Goal: Task Accomplishment & Management: Manage account settings

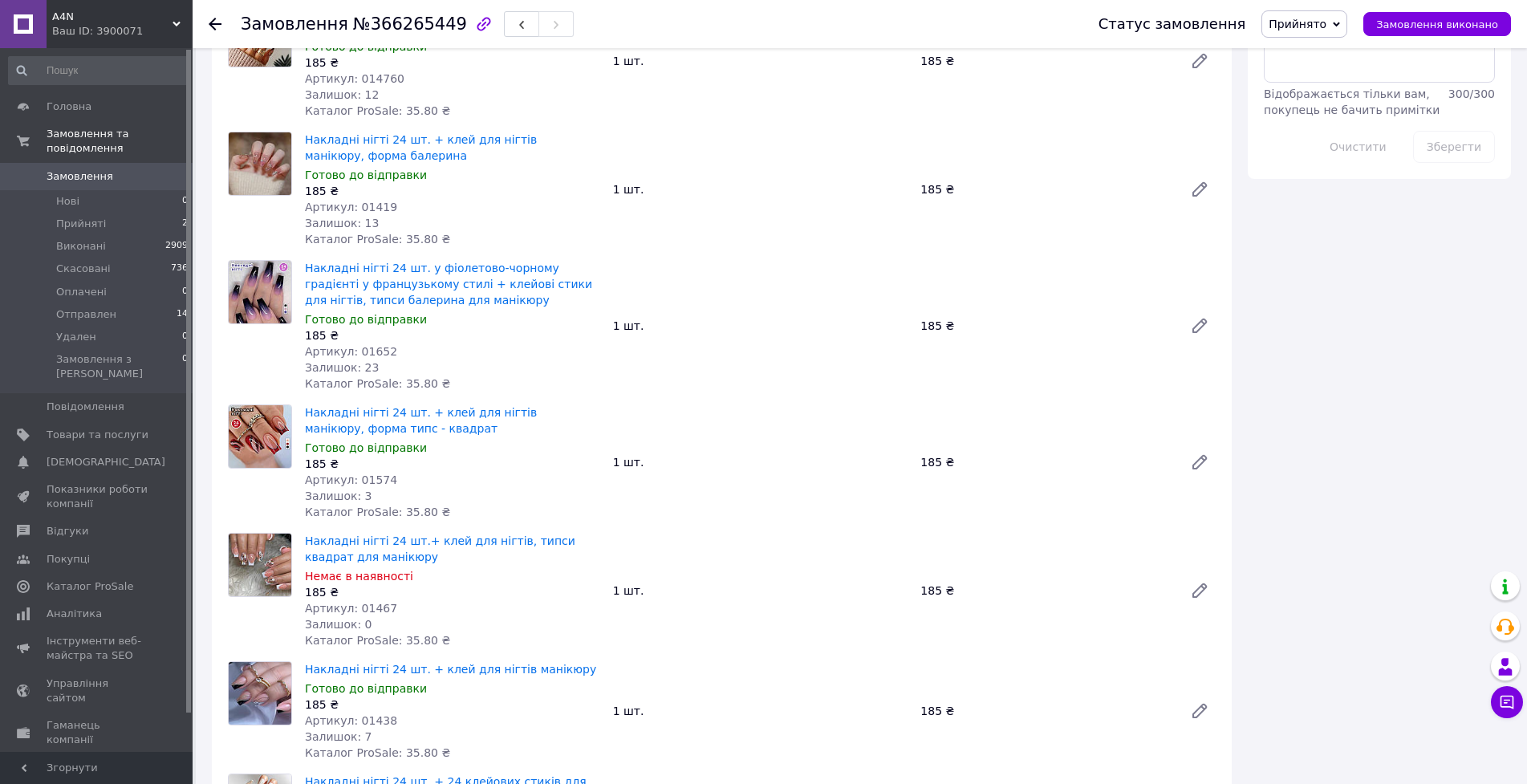
drag, startPoint x: 734, startPoint y: 259, endPoint x: 734, endPoint y: 306, distance: 47.0
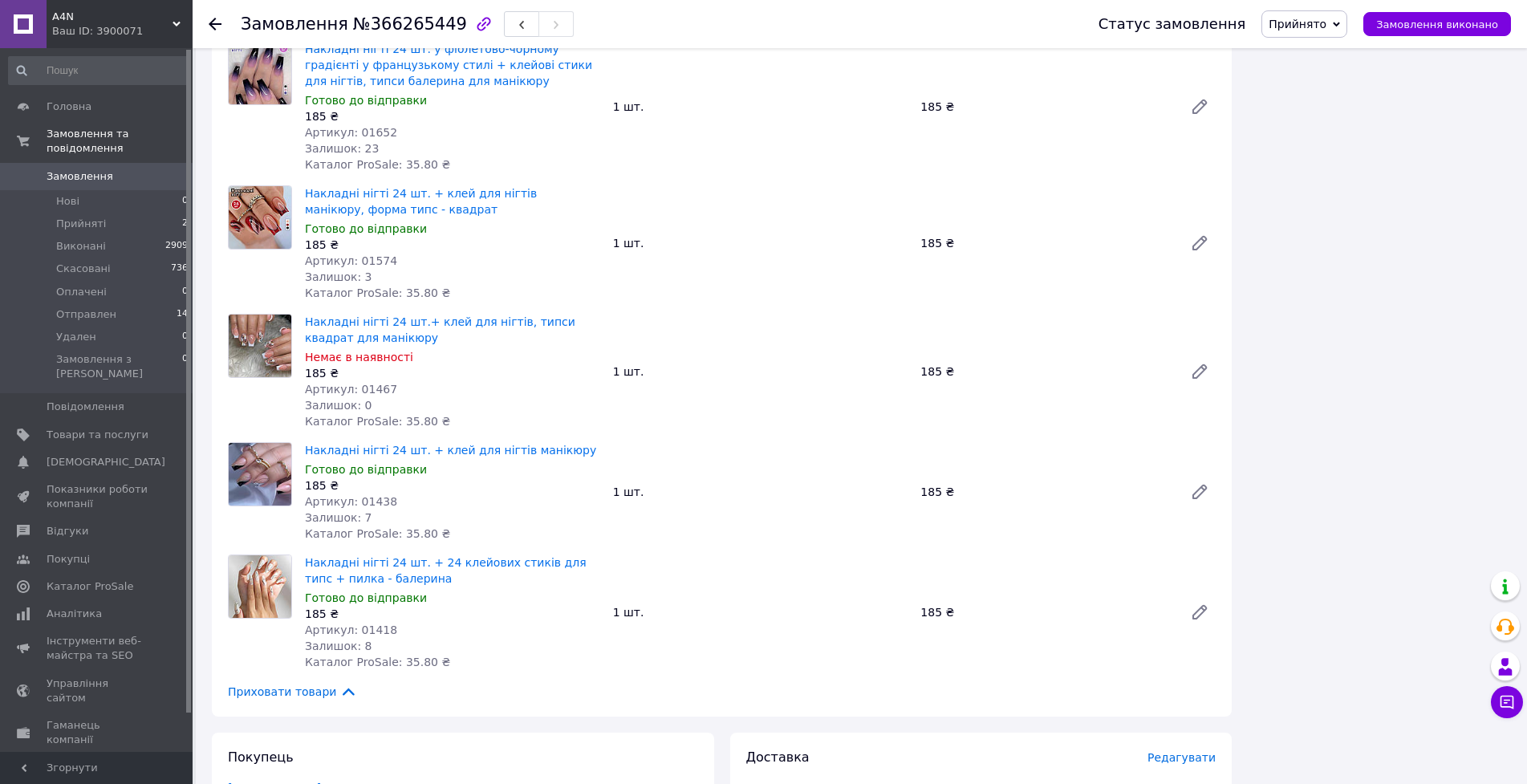
scroll to position [1250, 0]
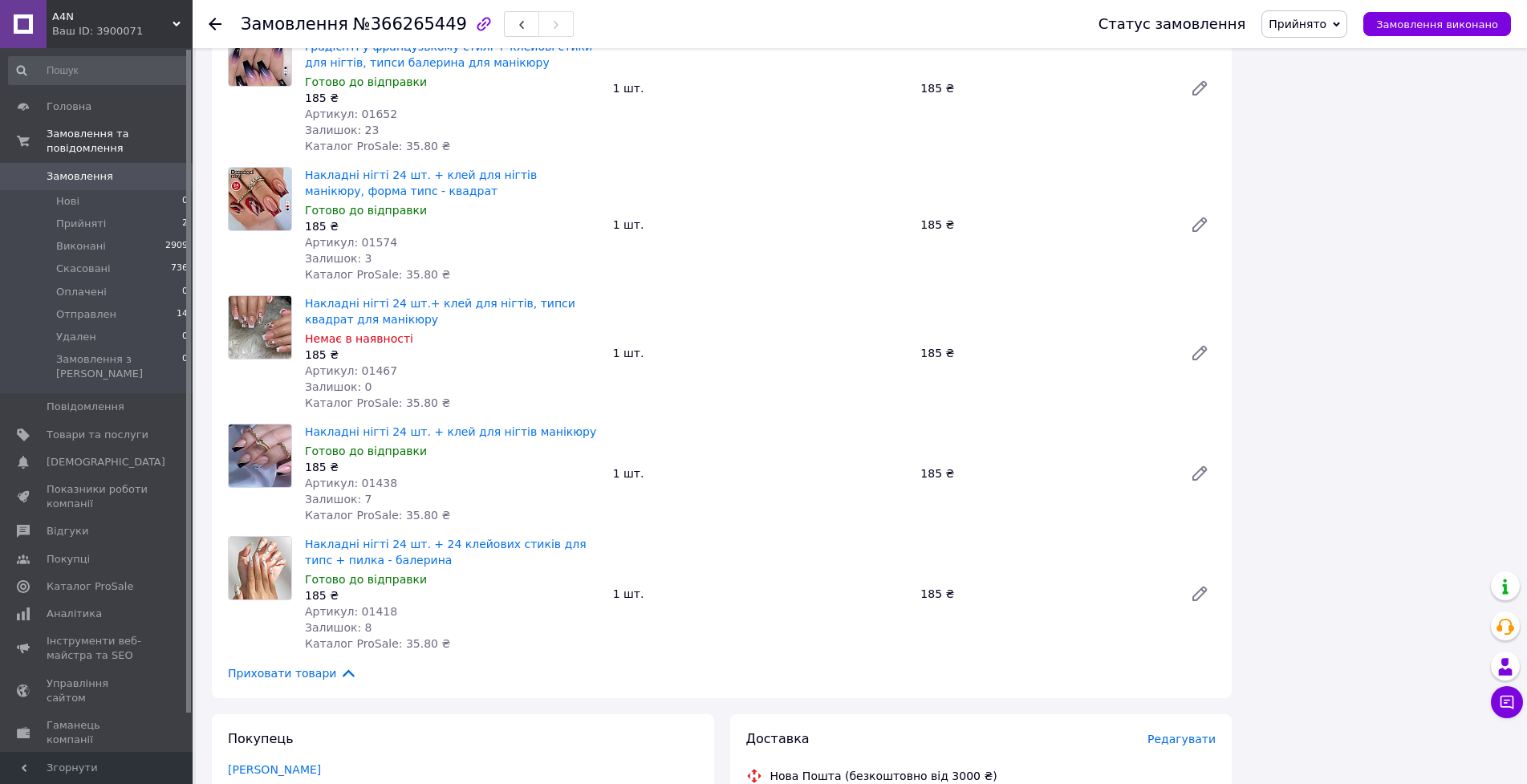
drag, startPoint x: 731, startPoint y: 311, endPoint x: 728, endPoint y: 335, distance: 24.2
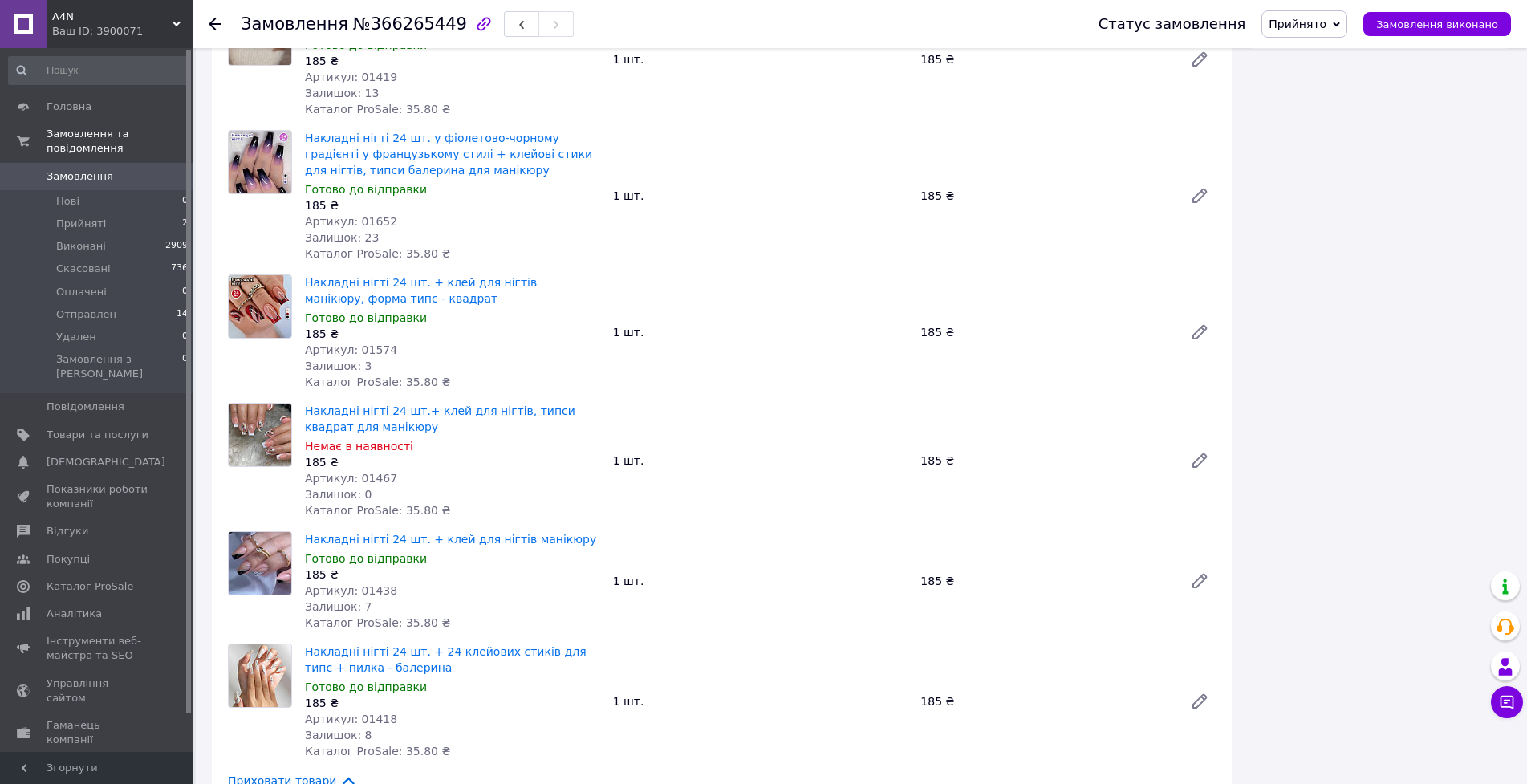
scroll to position [1078, 0]
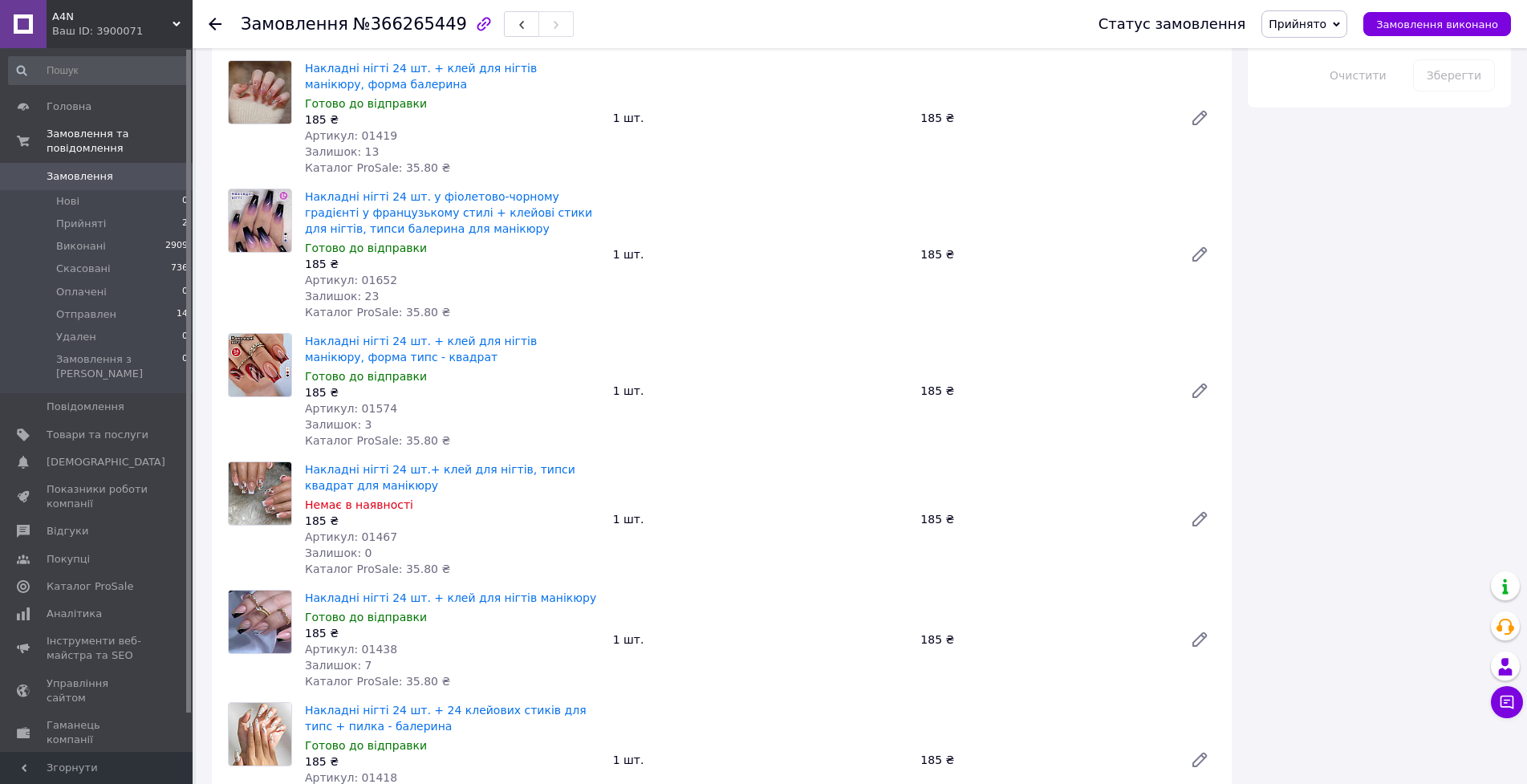
drag, startPoint x: 712, startPoint y: 531, endPoint x: 699, endPoint y: 465, distance: 67.3
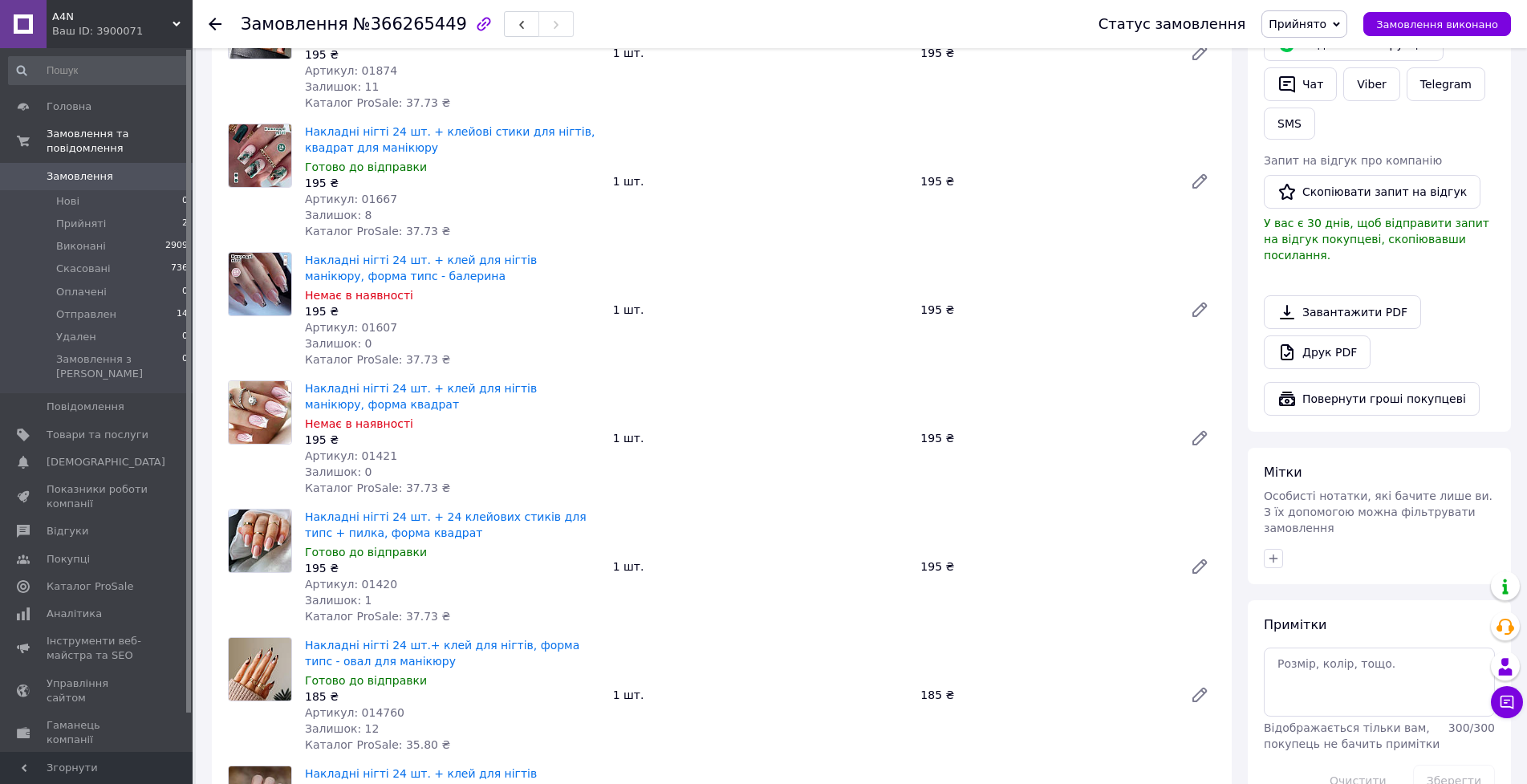
drag, startPoint x: 704, startPoint y: 491, endPoint x: 710, endPoint y: 396, distance: 95.2
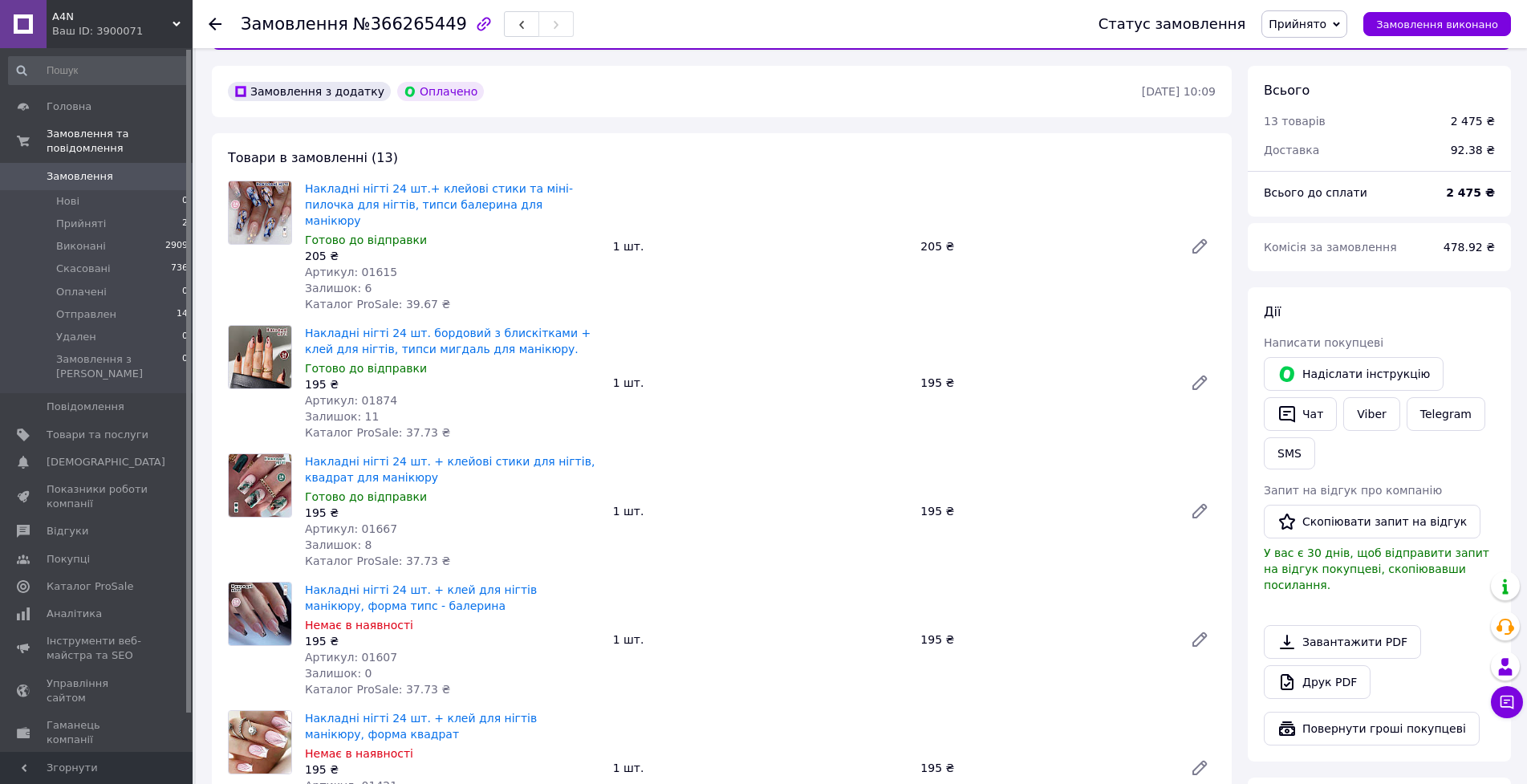
scroll to position [0, 0]
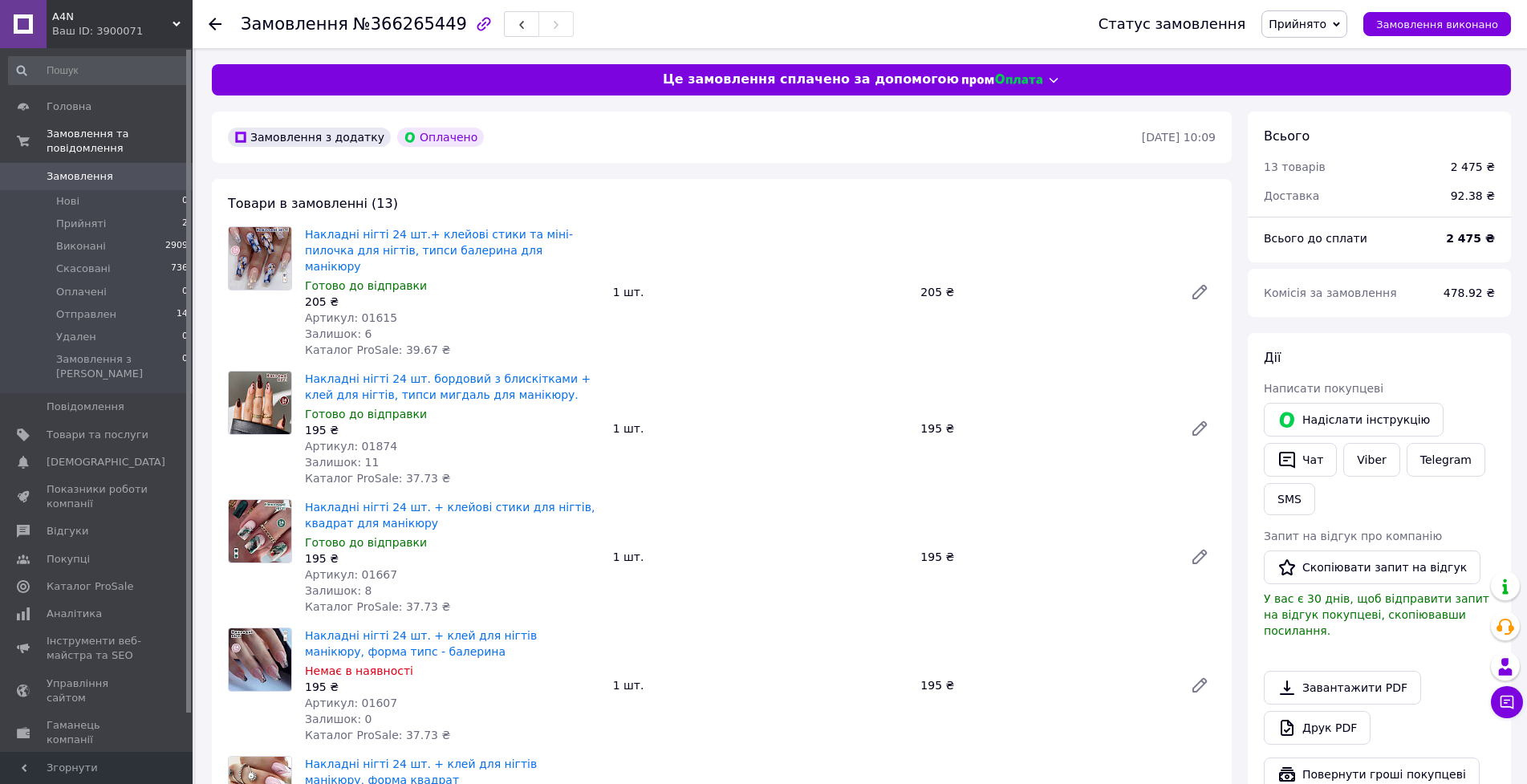
drag, startPoint x: 714, startPoint y: 427, endPoint x: 714, endPoint y: 359, distance: 68.0
click at [538, 500] on link "Накладні нігті 24 шт. + клейові стики для нігтів, квадрат для манікюру" at bounding box center [449, 514] width 289 height 29
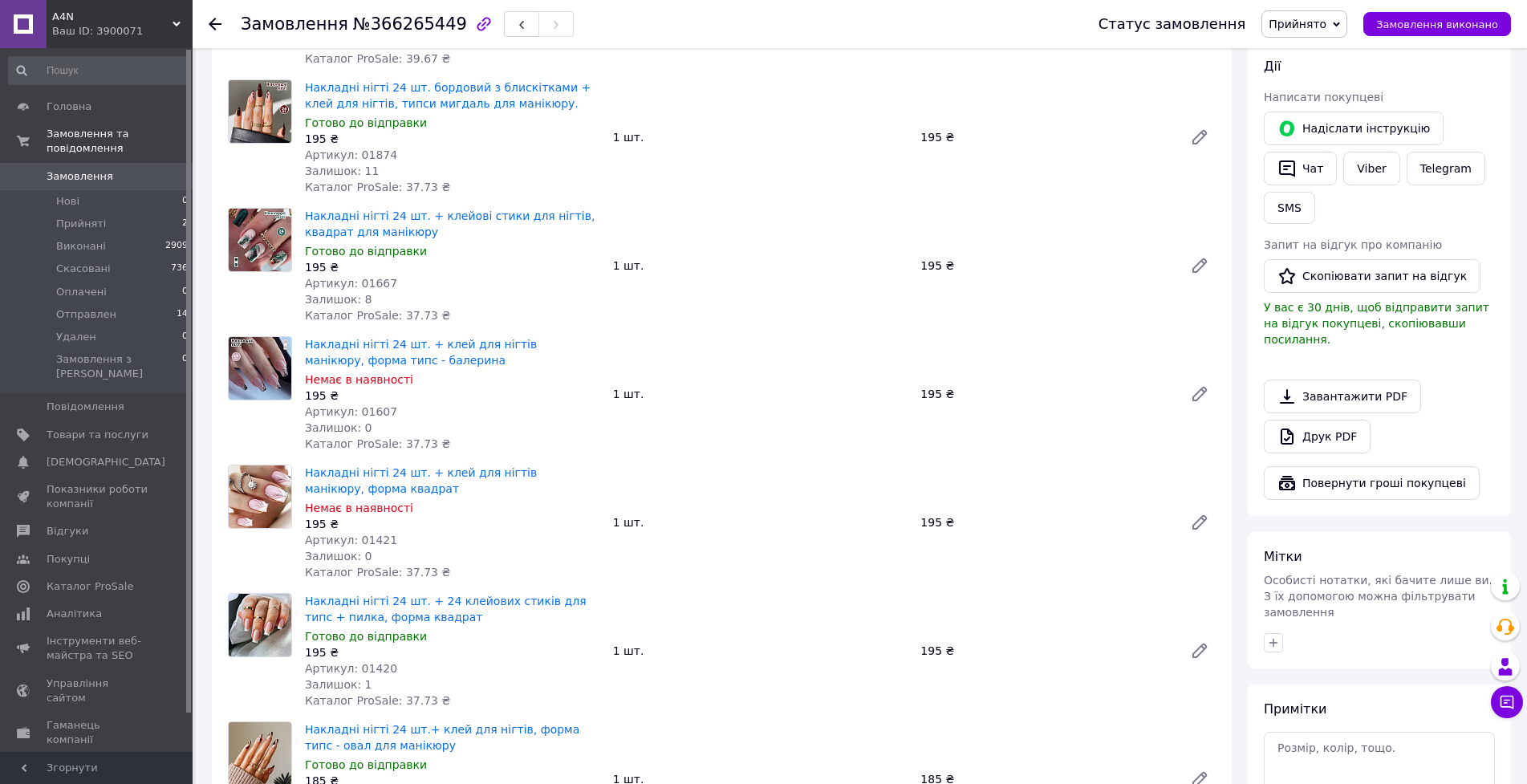
drag, startPoint x: 709, startPoint y: 326, endPoint x: 709, endPoint y: 373, distance: 47.0
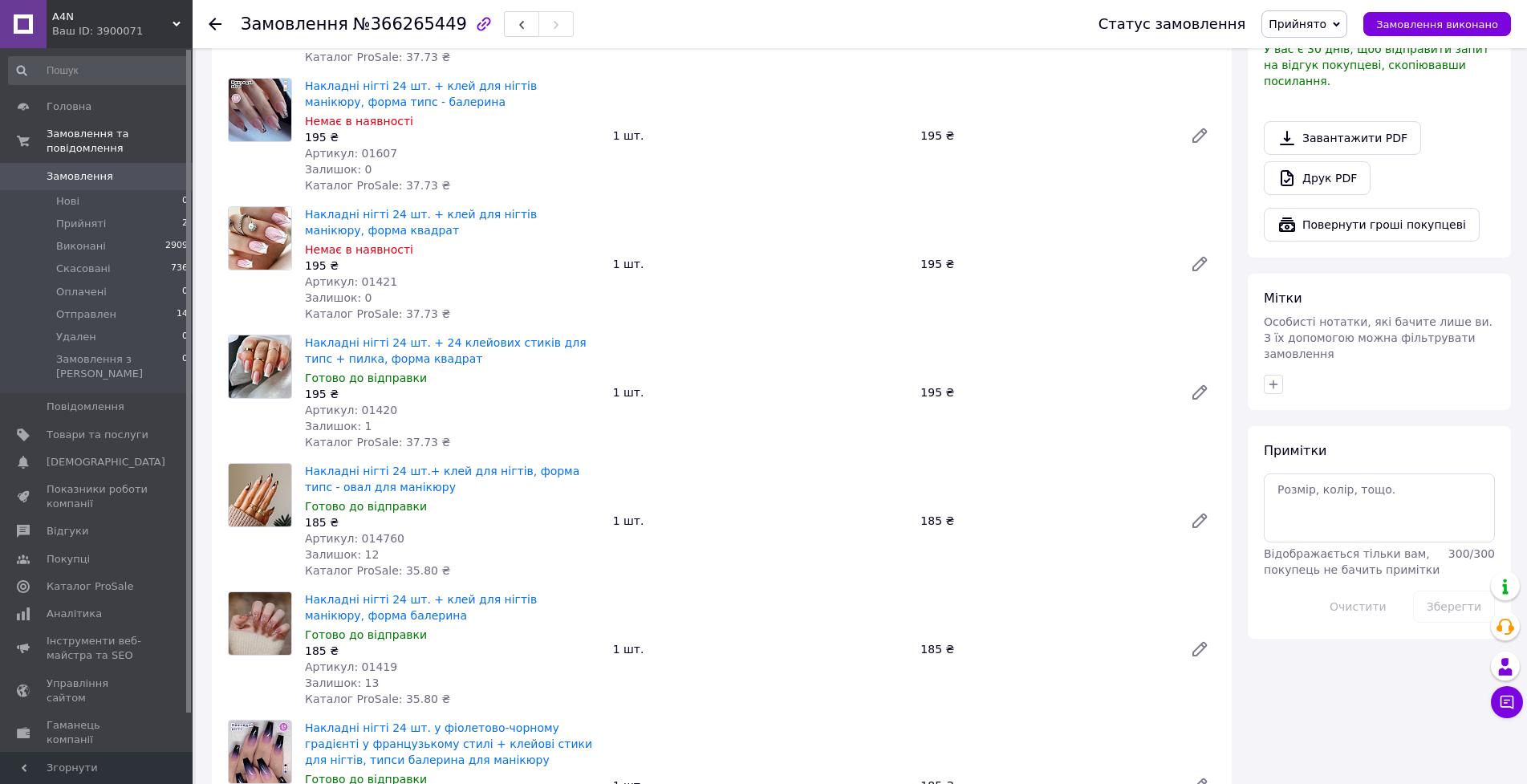
drag, startPoint x: 709, startPoint y: 380, endPoint x: 709, endPoint y: 405, distance: 25.0
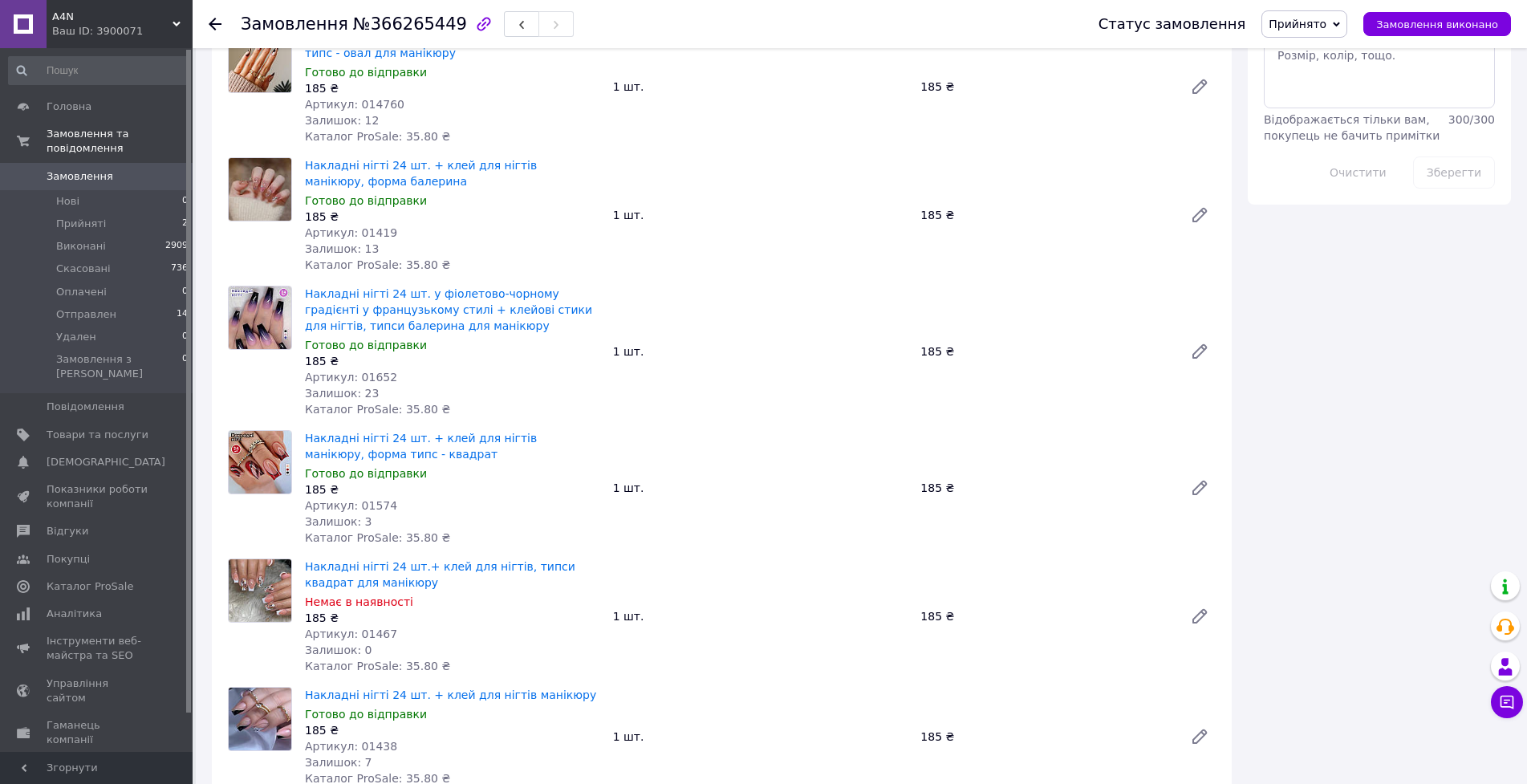
drag, startPoint x: 714, startPoint y: 385, endPoint x: 714, endPoint y: 410, distance: 25.0
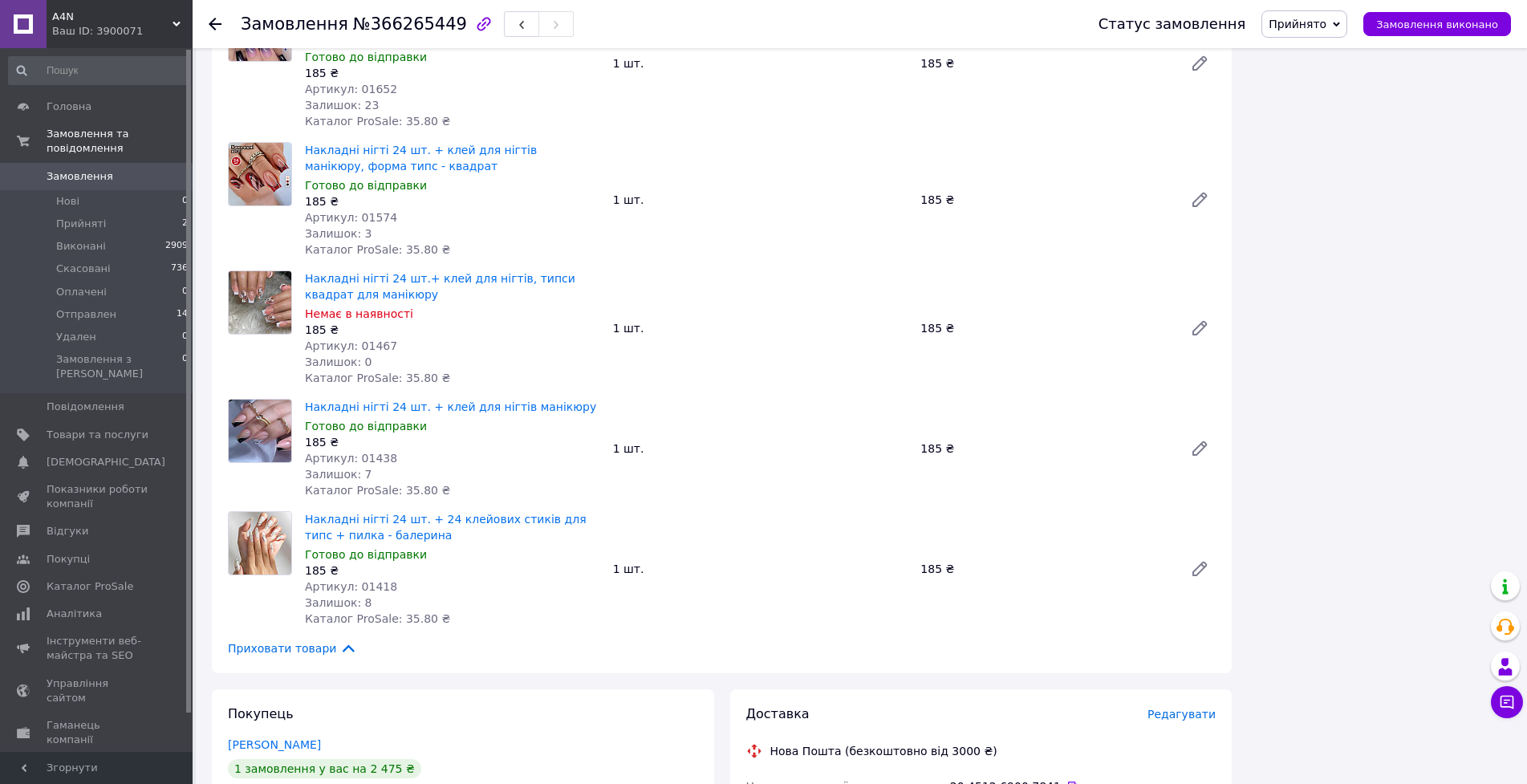
drag, startPoint x: 715, startPoint y: 385, endPoint x: 715, endPoint y: 417, distance: 32.0
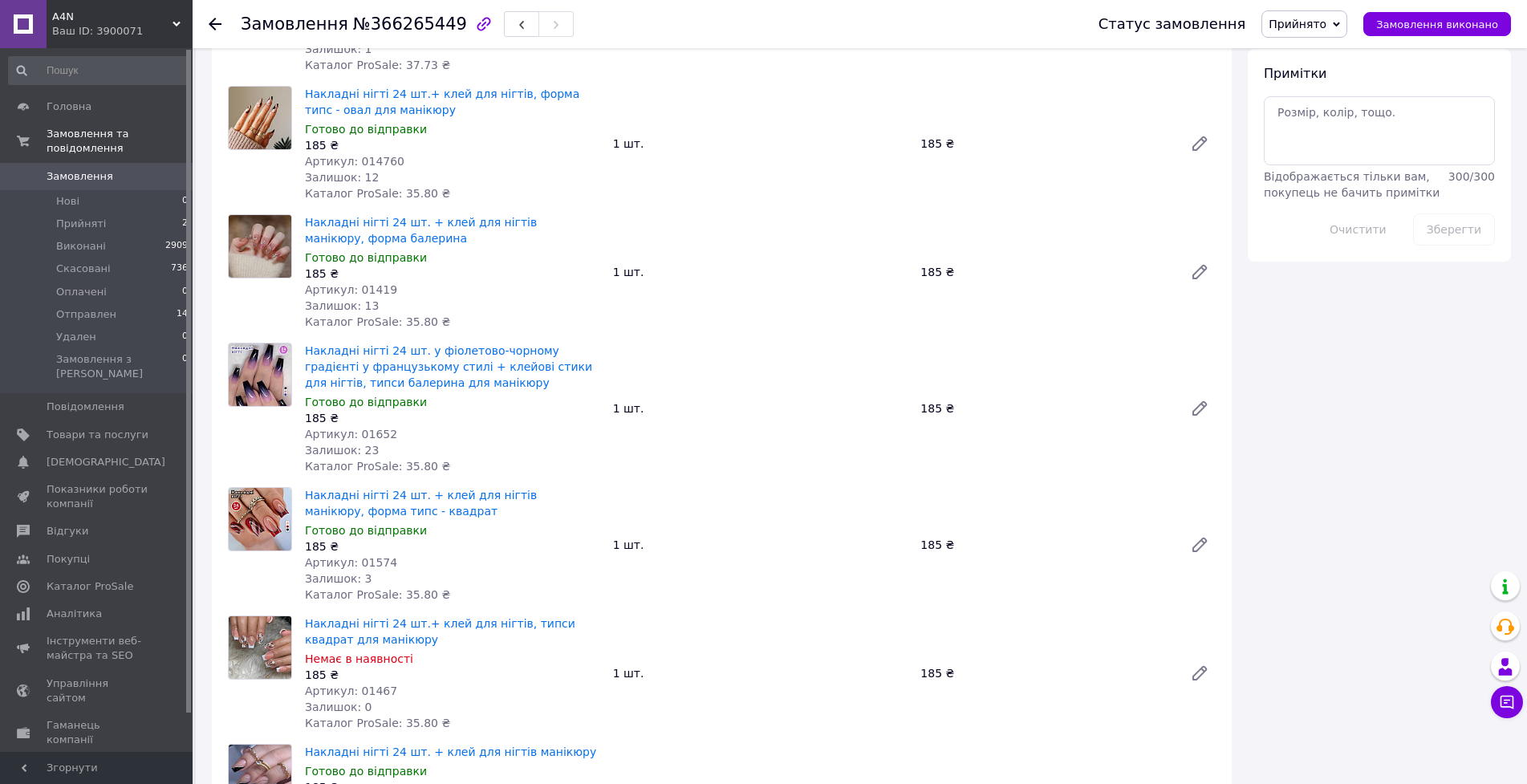
drag, startPoint x: 711, startPoint y: 389, endPoint x: 707, endPoint y: 343, distance: 46.2
